Goal: Task Accomplishment & Management: Use online tool/utility

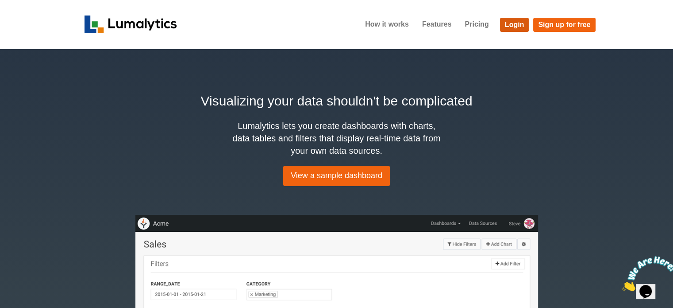
click at [513, 22] on link "Login" at bounding box center [514, 25] width 29 height 14
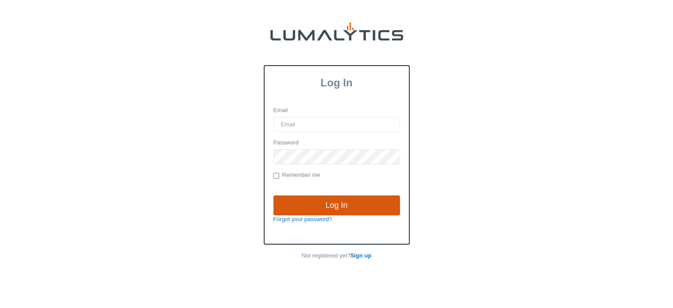
type input "[EMAIL_ADDRESS][DOMAIN_NAME]"
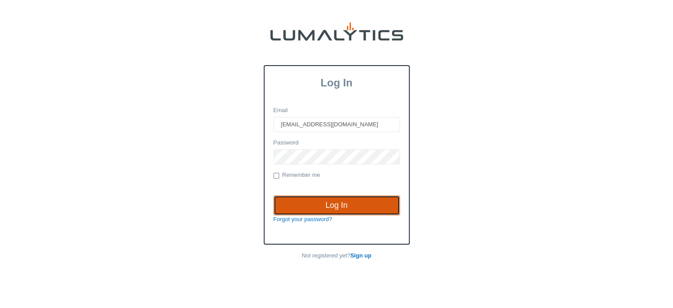
click at [332, 201] on input "Log In" at bounding box center [337, 205] width 127 height 20
